Goal: Transaction & Acquisition: Purchase product/service

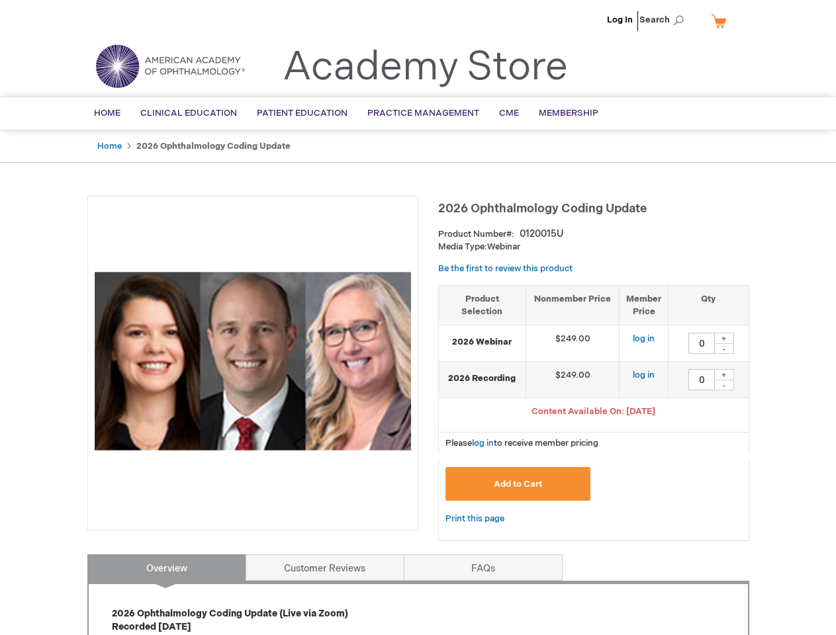
type input "0"
click at [418, 318] on div at bounding box center [252, 363] width 331 height 335
click at [665, 20] on span "Search" at bounding box center [664, 20] width 50 height 26
click at [594, 413] on span "Content Available On: [DATE]" at bounding box center [593, 411] width 124 height 11
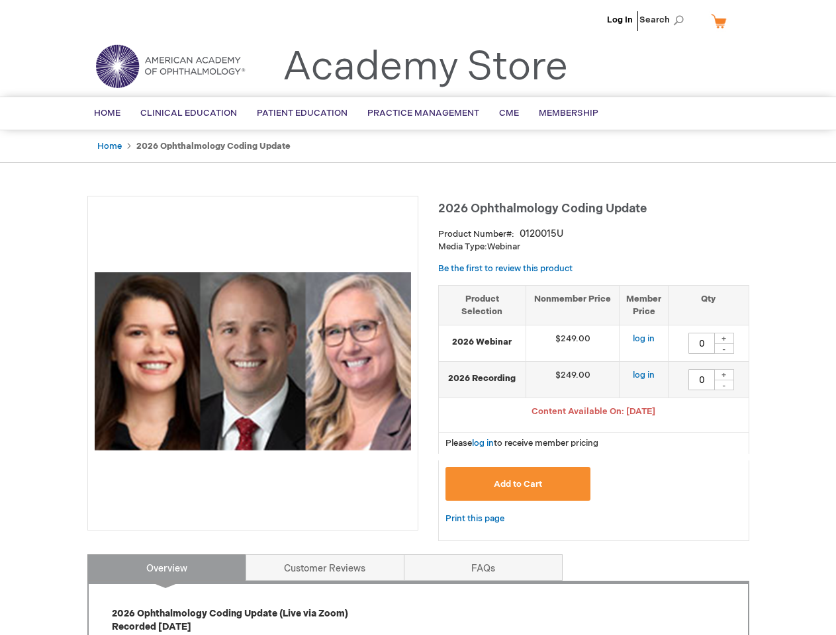
click at [724, 338] on div "+" at bounding box center [724, 338] width 20 height 11
click at [724, 349] on div "-" at bounding box center [724, 348] width 20 height 11
type input "0"
click at [724, 375] on div "+" at bounding box center [724, 374] width 20 height 11
click at [724, 385] on div "-" at bounding box center [724, 385] width 20 height 11
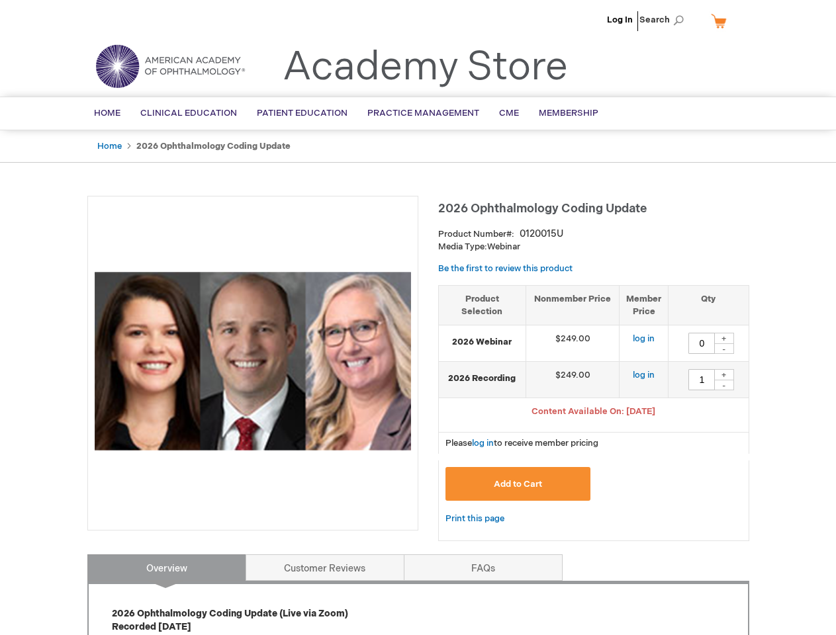
type input "0"
